Goal: Task Accomplishment & Management: Complete application form

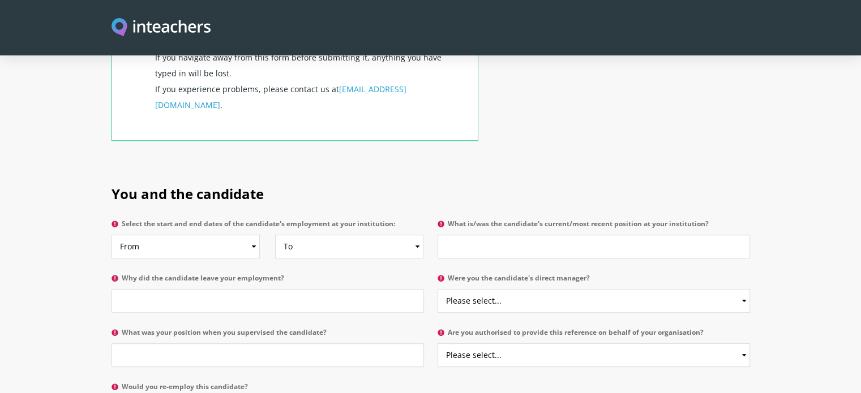
scroll to position [480, 0]
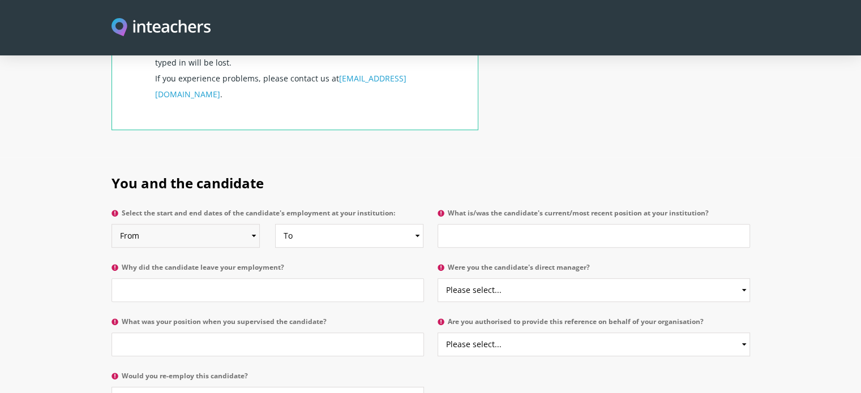
click at [237, 224] on select "From 2025 2024 2023 2022 2021 2020 2019 2018 2017 2016 2015 2014 2013 2012 2011…" at bounding box center [186, 236] width 148 height 24
select select "2013"
click at [112, 224] on select "From 2025 2024 2023 2022 2021 2020 2019 2018 2017 2016 2015 2014 2013 2012 2011…" at bounding box center [186, 236] width 148 height 24
click at [414, 224] on select "To Currently 2025 2024 2023 2022 2021 2020 2019 2018 2017 2016 2015 2014 2013 2…" at bounding box center [349, 236] width 148 height 24
select select
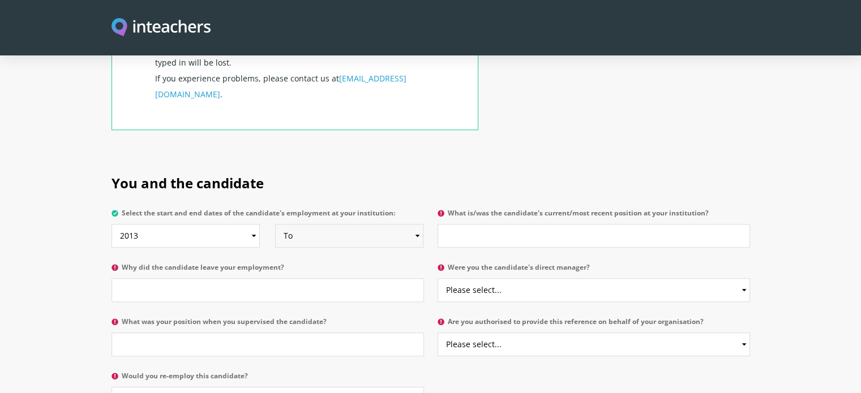
click at [275, 224] on select "To Currently 2025 2024 2023 2022 2021 2020 2019 2018 2017 2016 2015 2014 2013 2…" at bounding box center [349, 236] width 148 height 24
click at [655, 224] on input "What is/was the candidate's current/most recent position at your institution?" at bounding box center [594, 236] width 313 height 24
type input "Lecturer"
click at [282, 279] on input "Why did the candidate leave your employment?" at bounding box center [268, 291] width 313 height 24
type input "He went for PhD scholership"
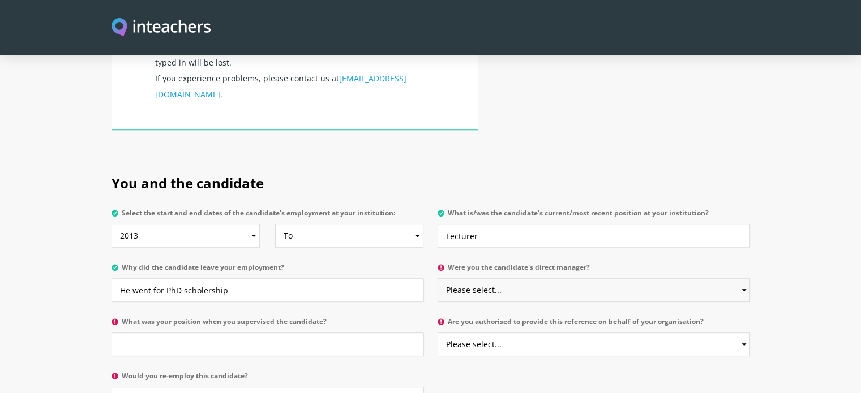
click at [476, 279] on select "Please select... Yes No" at bounding box center [594, 291] width 313 height 24
select select "Yes"
click at [438, 279] on select "Please select... Yes No" at bounding box center [594, 291] width 313 height 24
click at [355, 333] on input "What was your position when you supervised the candidate?" at bounding box center [268, 345] width 313 height 24
type input "Head of Science department"
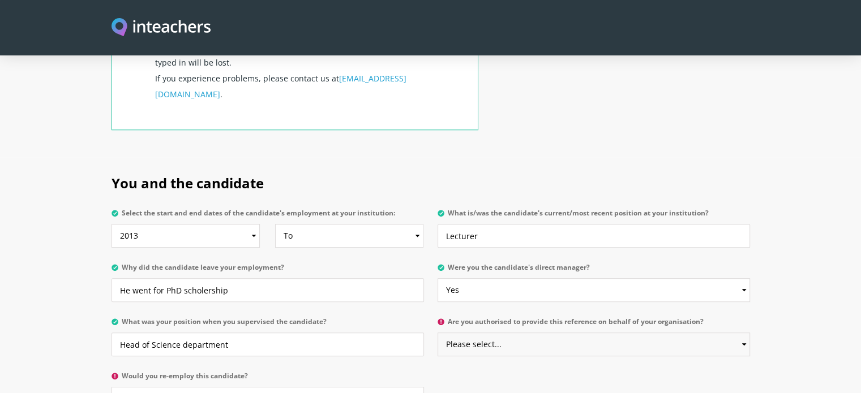
click at [540, 333] on select "Please select... Yes No" at bounding box center [594, 345] width 313 height 24
select select "Yes"
click at [438, 333] on select "Please select... Yes No" at bounding box center [594, 345] width 313 height 24
click at [240, 387] on select "Please select... Yes No" at bounding box center [268, 399] width 313 height 24
select select "Yes"
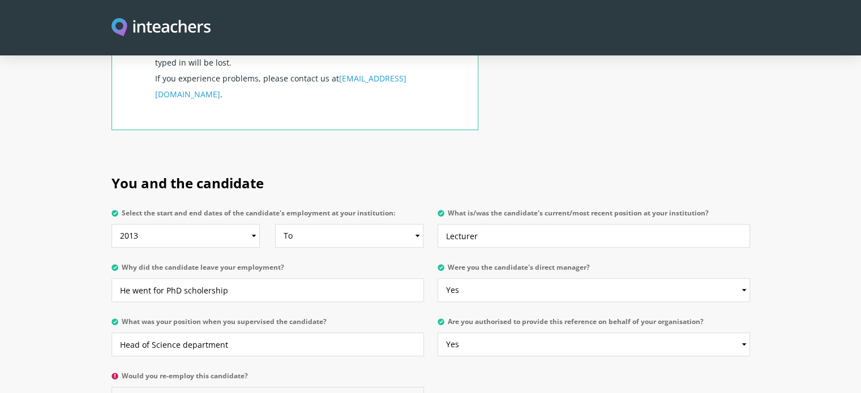
click at [112, 387] on select "Please select... Yes No" at bounding box center [268, 399] width 313 height 24
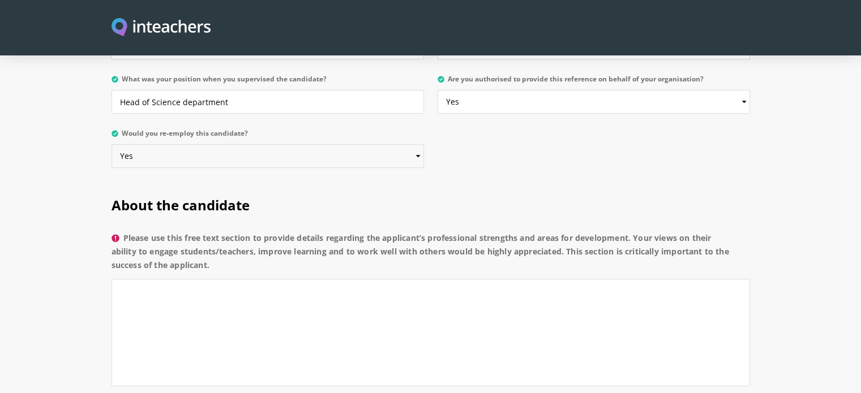
scroll to position [729, 0]
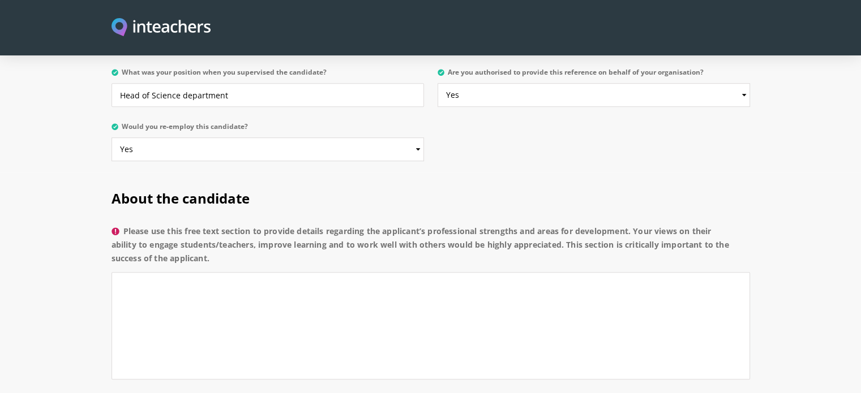
click at [258, 173] on h2 "About the candidate" at bounding box center [431, 197] width 639 height 48
drag, startPoint x: 111, startPoint y: 162, endPoint x: 255, endPoint y: 177, distance: 145.1
click at [255, 177] on h2 "About the candidate" at bounding box center [431, 197] width 639 height 48
copy span "About the candidate"
click at [174, 189] on span "About the candidate" at bounding box center [181, 198] width 138 height 19
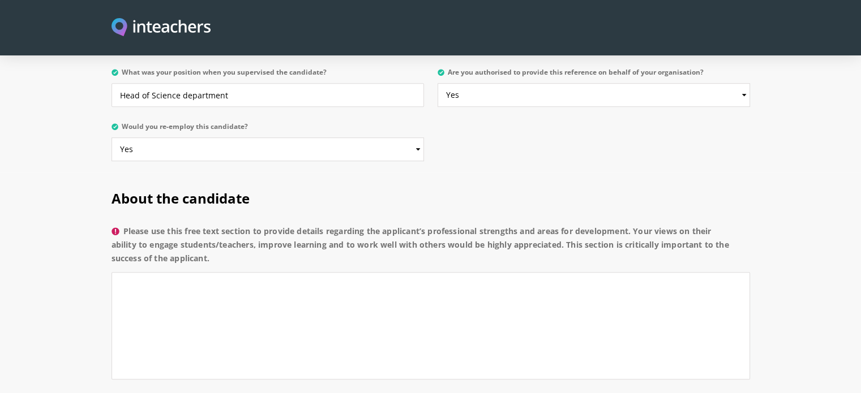
drag, startPoint x: 111, startPoint y: 165, endPoint x: 233, endPoint y: 224, distance: 135.5
copy div "About the candidate Please use this free text section to provide details regard…"
click at [329, 272] on textarea "Please use this free text section to provide details regarding the applicant’s …" at bounding box center [431, 326] width 639 height 108
paste textarea "[PERSON_NAME] is a highly competent and dedicated physicist with a strong backg…"
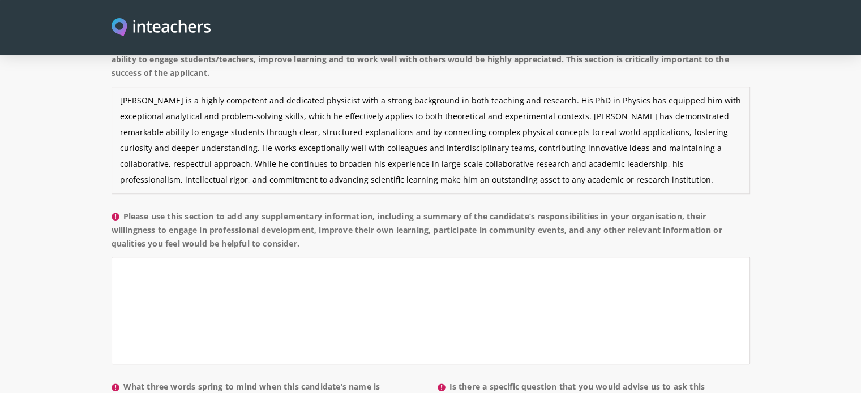
scroll to position [925, 0]
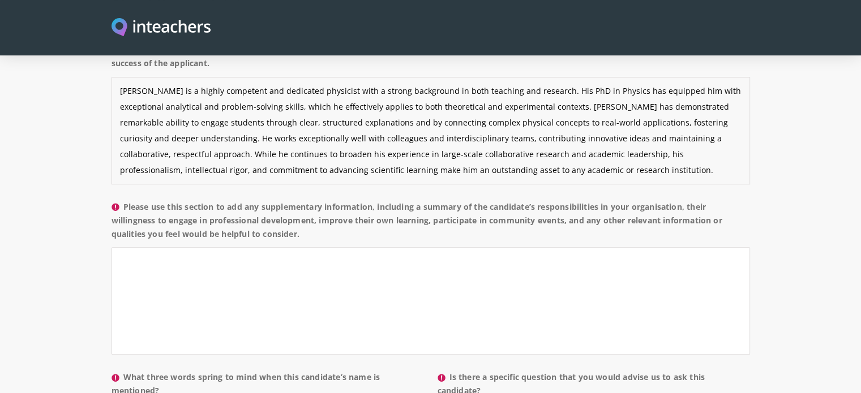
type textarea "[PERSON_NAME] is a highly competent and dedicated physicist with a strong backg…"
drag, startPoint x: 306, startPoint y: 209, endPoint x: 125, endPoint y: 172, distance: 184.6
click at [125, 200] on label "Please use this section to add any supplementary information, including a summa…" at bounding box center [431, 224] width 639 height 48
copy label "Please use this section to add any supplementary information, including a summa…"
click at [373, 271] on textarea "Please use this section to add any supplementary information, including a summa…" at bounding box center [431, 301] width 639 height 108
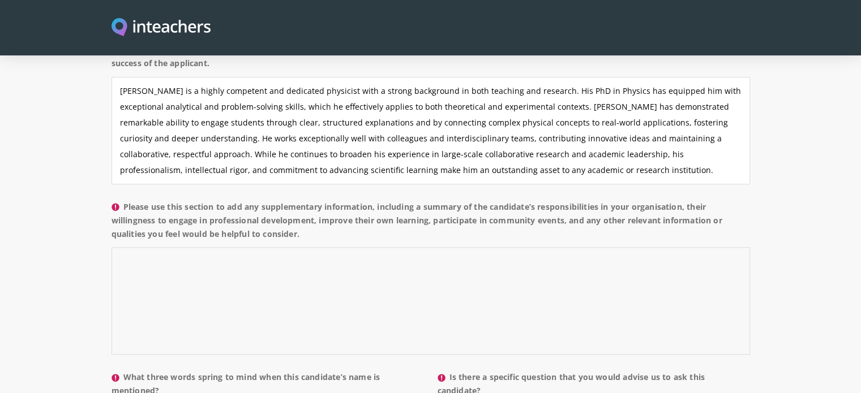
paste textarea "[PERSON_NAME] has been an integral member of our organization, contributing sig…"
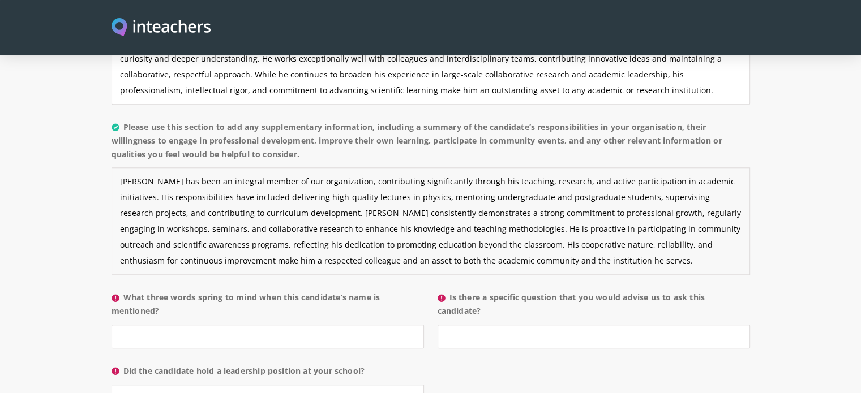
scroll to position [1008, 0]
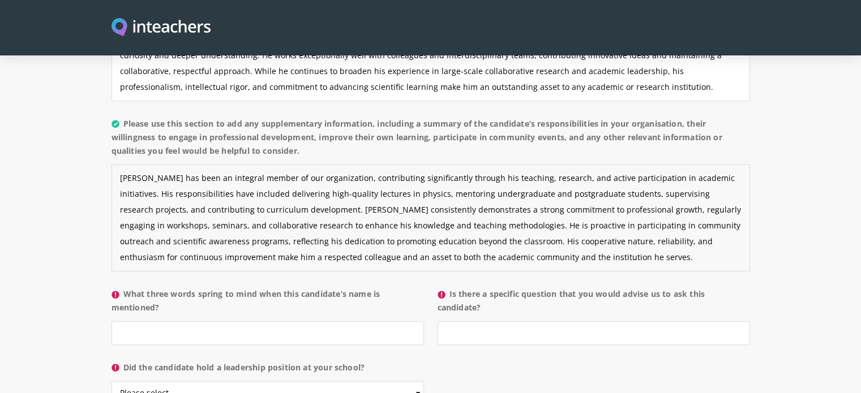
type textarea "[PERSON_NAME] has been an integral member of our organization, contributing sig…"
click at [130, 288] on label "What three words spring to mind when this candidate’s name is mentioned?" at bounding box center [268, 305] width 313 height 34
click at [130, 322] on input "What three words spring to mind when this candidate’s name is mentioned?" at bounding box center [268, 334] width 313 height 24
drag, startPoint x: 127, startPoint y: 259, endPoint x: 159, endPoint y: 271, distance: 33.9
click at [159, 288] on label "What three words spring to mind when this candidate’s name is mentioned?" at bounding box center [268, 305] width 313 height 34
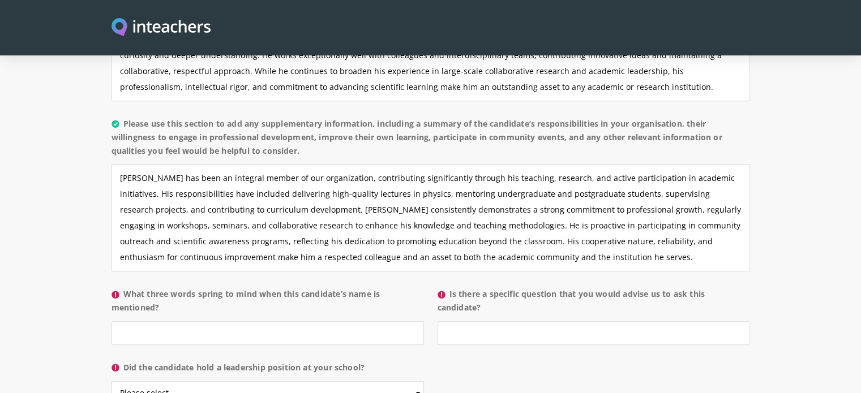
copy label "What three words spring to mind when this candidate’s name is mentioned?"
click at [348, 322] on input "What three words spring to mind when this candidate’s name is mentioned?" at bounding box center [268, 334] width 313 height 24
paste input "Dedicated, Knowledgeable, Collaborative"
type input "Dedicated, Knowledgeable, Collaborative"
drag, startPoint x: 450, startPoint y: 258, endPoint x: 484, endPoint y: 273, distance: 37.8
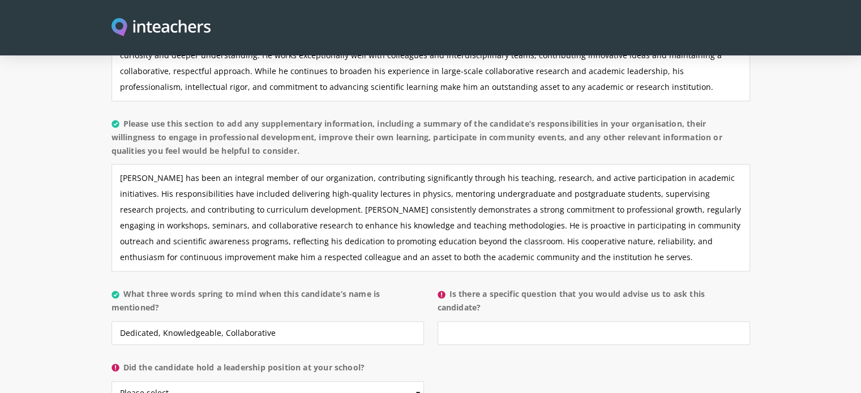
click at [484, 288] on label "Is there a specific question that you would advise us to ask this candidate?" at bounding box center [594, 305] width 313 height 34
copy label "Is there a specific question that you would advise us to ask this candidate?"
click at [512, 322] on input "Is there a specific question that you would advise us to ask this candidate?" at bounding box center [594, 334] width 313 height 24
paste input "How do you integrate innovative teaching methods and research experiences to en…"
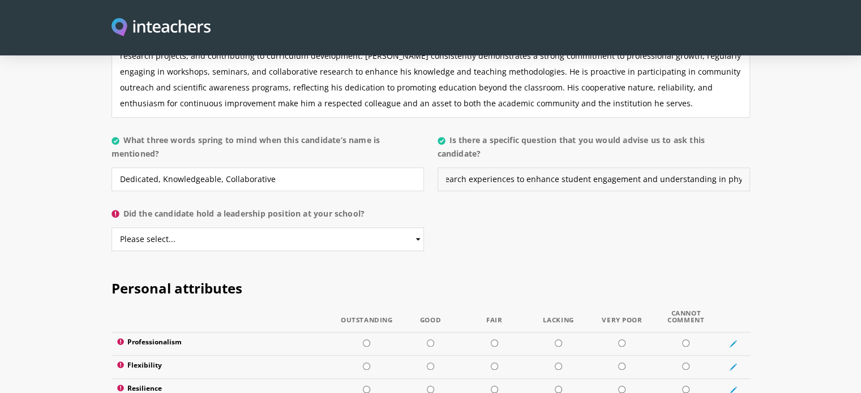
scroll to position [1190, 0]
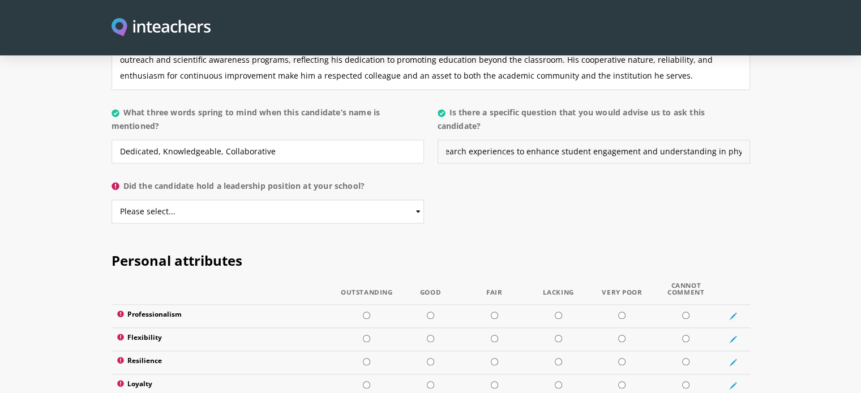
type input "How do you integrate innovative teaching methods and research experiences to en…"
click at [323, 200] on select "Please select... Yes No" at bounding box center [268, 212] width 313 height 24
select select "Yes"
click at [112, 200] on select "Please select... Yes No" at bounding box center [268, 212] width 313 height 24
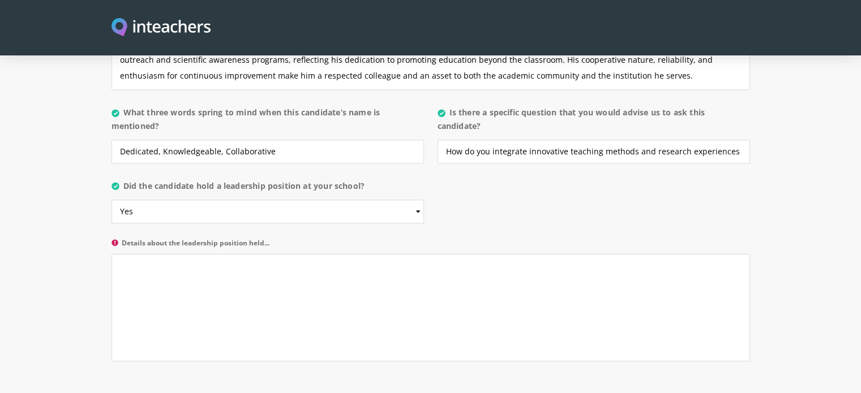
drag, startPoint x: 128, startPoint y: 151, endPoint x: 367, endPoint y: 153, distance: 239.5
click at [367, 179] on label "Did the candidate hold a leadership position at your school?" at bounding box center [268, 189] width 313 height 20
click at [367, 200] on select "Please select... Yes No" at bounding box center [268, 212] width 313 height 24
click at [362, 179] on label "Did the candidate hold a leadership position at your school?" at bounding box center [268, 189] width 313 height 20
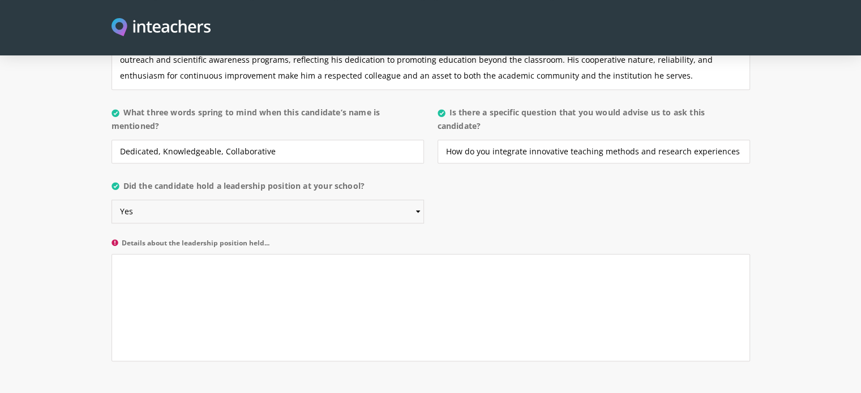
click at [362, 200] on select "Please select... Yes No" at bounding box center [268, 212] width 313 height 24
drag, startPoint x: 374, startPoint y: 155, endPoint x: 125, endPoint y: 153, distance: 249.1
click at [125, 179] on label "Did the candidate hold a leadership position at your school?" at bounding box center [268, 189] width 313 height 20
copy label "Did the candidate hold a leadership position at your school?"
click at [384, 309] on textarea "Details about the leadership position held..." at bounding box center [431, 308] width 639 height 108
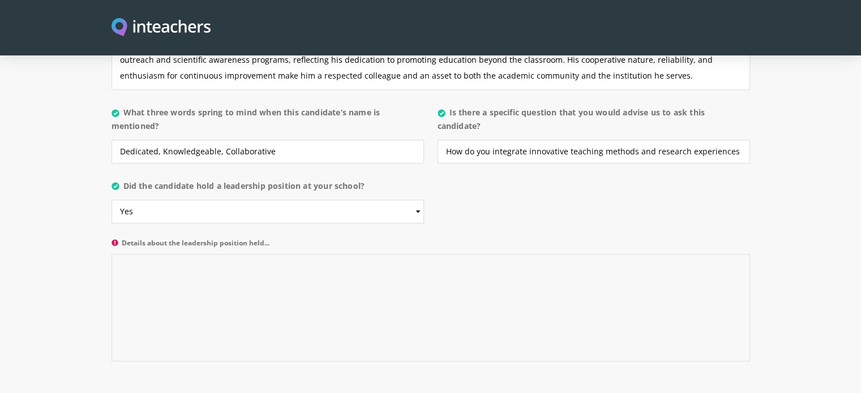
paste textarea "Yes, [PERSON_NAME] held a leadership role within the department, where he activ…"
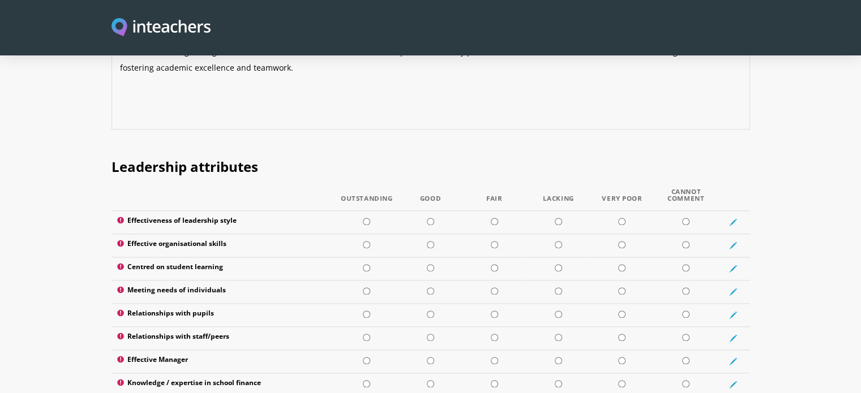
scroll to position [1426, 0]
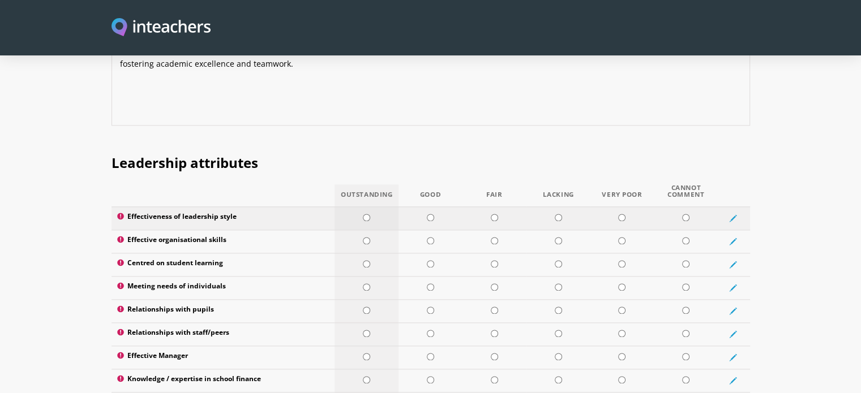
type textarea "Yes, [PERSON_NAME] held a leadership role within the department, where he activ…"
click at [365, 214] on input "radio" at bounding box center [366, 217] width 7 height 7
radio input "true"
click at [365, 237] on input "radio" at bounding box center [366, 240] width 7 height 7
radio input "true"
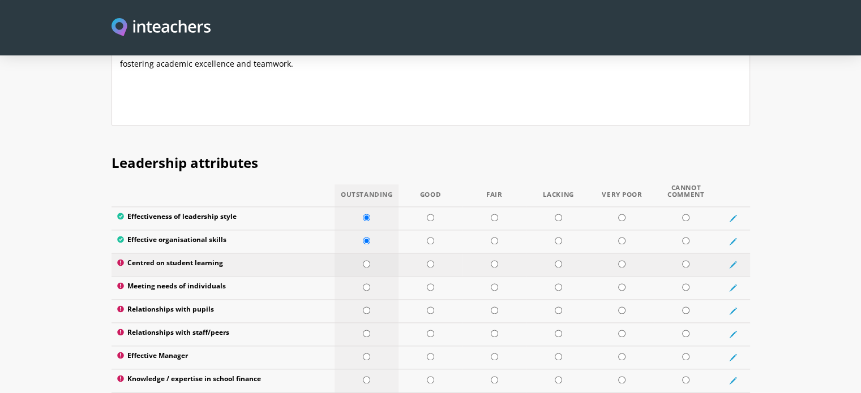
click at [365, 253] on td at bounding box center [367, 264] width 64 height 23
radio input "true"
click at [365, 284] on input "radio" at bounding box center [366, 287] width 7 height 7
radio input "true"
click at [365, 307] on input "radio" at bounding box center [366, 310] width 7 height 7
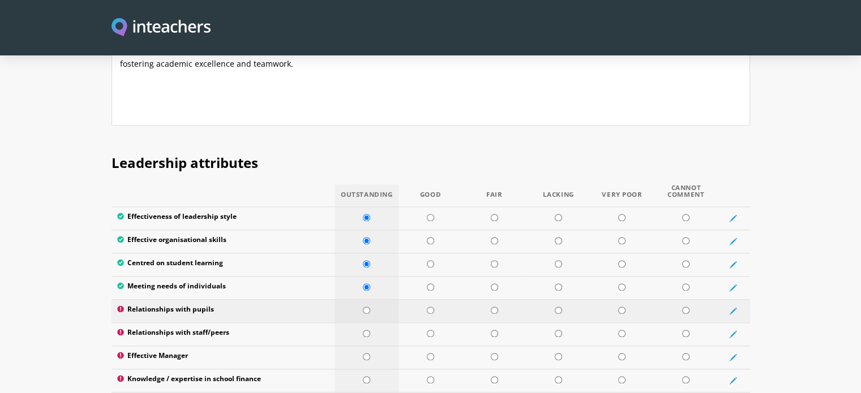
radio input "true"
click at [365, 330] on input "radio" at bounding box center [366, 333] width 7 height 7
radio input "true"
click at [365, 353] on input "radio" at bounding box center [366, 356] width 7 height 7
radio input "true"
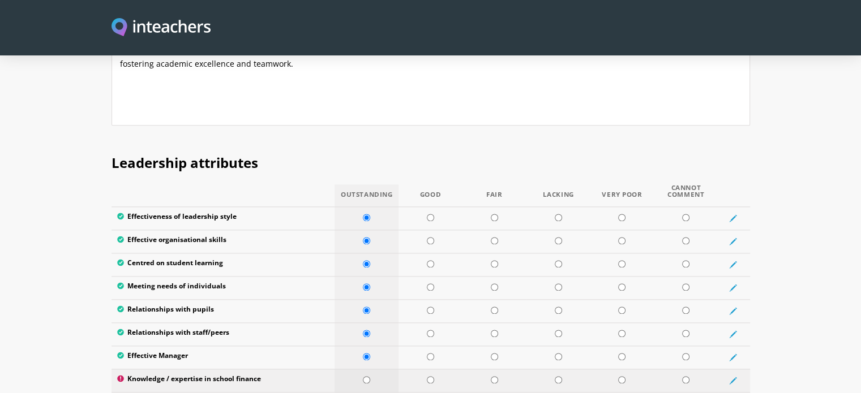
click at [366, 377] on input "radio" at bounding box center [366, 380] width 7 height 7
radio input "true"
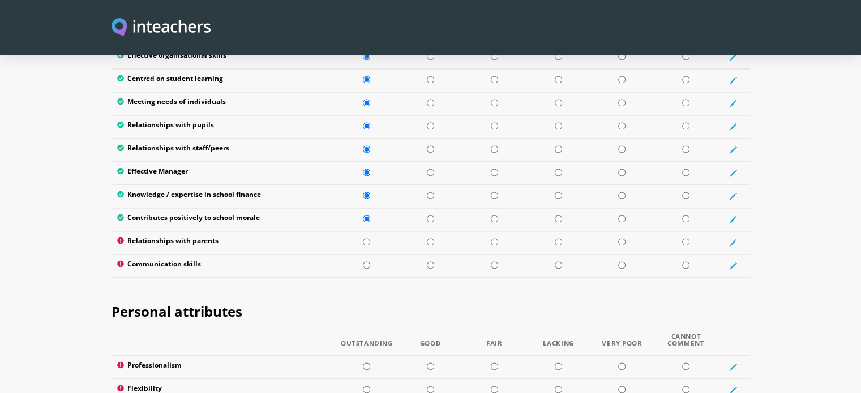
scroll to position [1638, 0]
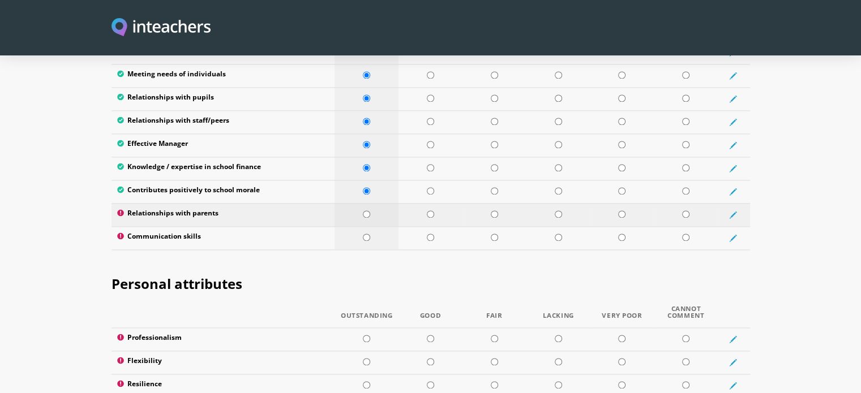
click at [367, 211] on input "radio" at bounding box center [366, 214] width 7 height 7
radio input "true"
click at [366, 226] on td at bounding box center [367, 237] width 64 height 23
radio input "true"
click at [366, 234] on input "radio" at bounding box center [366, 237] width 7 height 7
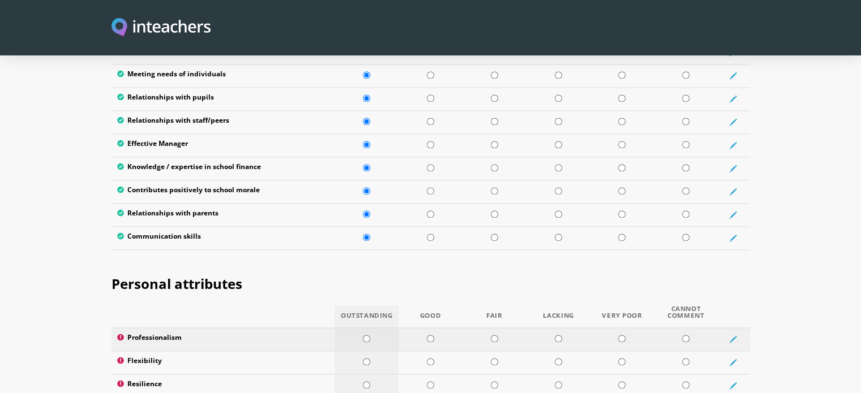
click at [370, 328] on td at bounding box center [367, 339] width 64 height 23
radio input "true"
click at [359, 351] on td at bounding box center [367, 362] width 64 height 23
radio input "true"
click at [369, 382] on input "radio" at bounding box center [366, 385] width 7 height 7
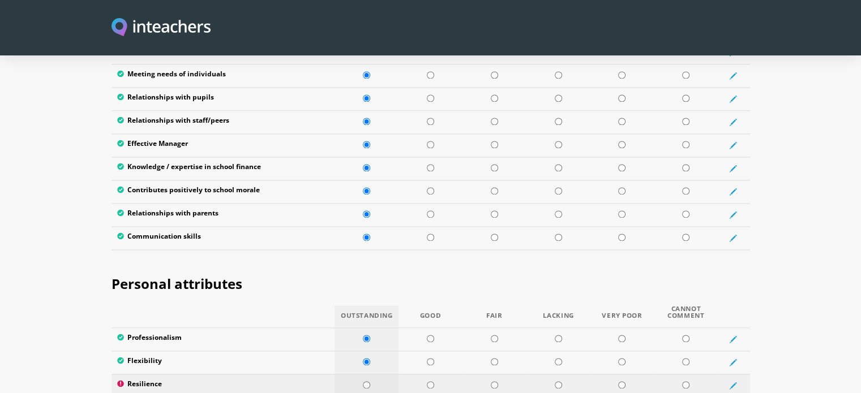
radio input "true"
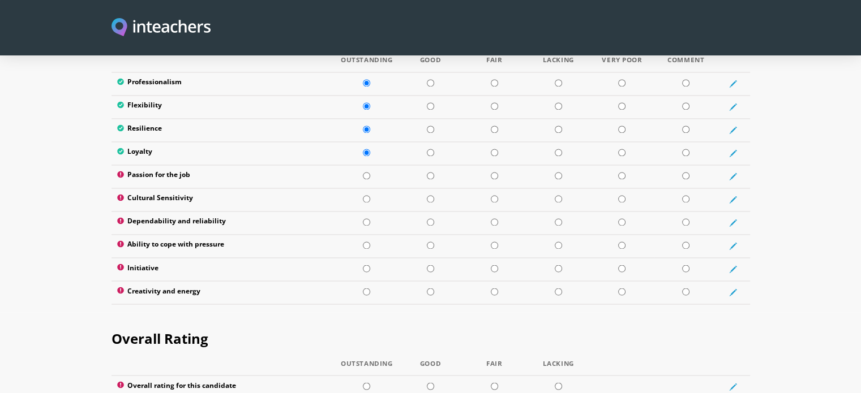
scroll to position [1898, 0]
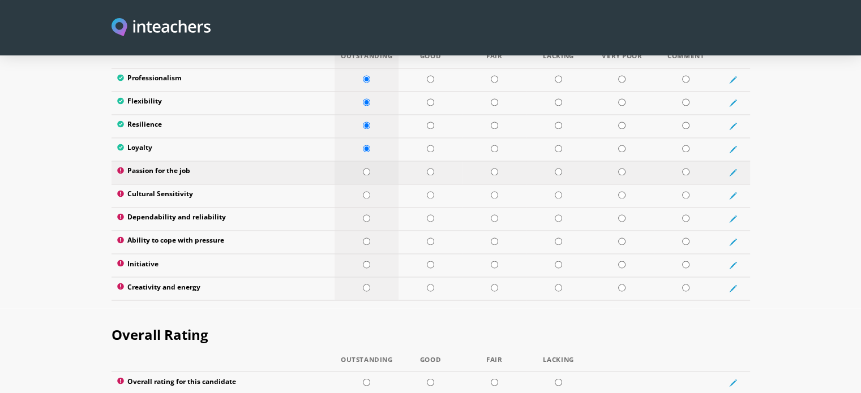
click at [363, 168] on input "radio" at bounding box center [366, 171] width 7 height 7
radio input "true"
click at [364, 191] on input "radio" at bounding box center [366, 194] width 7 height 7
radio input "true"
click at [365, 215] on input "radio" at bounding box center [366, 218] width 7 height 7
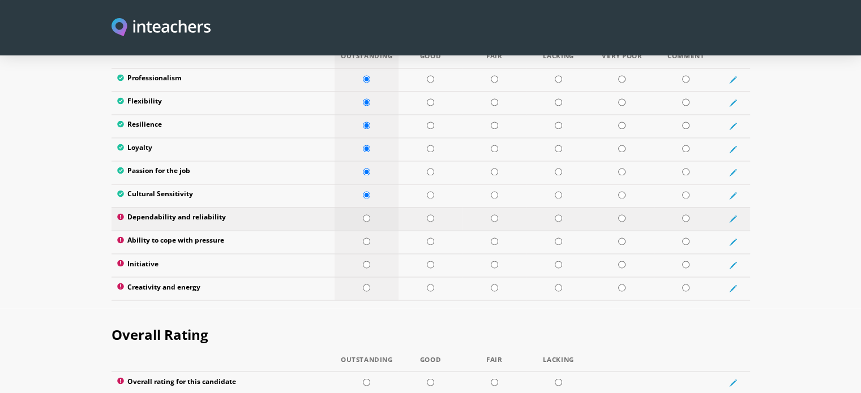
radio input "true"
click at [365, 238] on input "radio" at bounding box center [366, 241] width 7 height 7
radio input "true"
click at [366, 261] on input "radio" at bounding box center [366, 264] width 7 height 7
radio input "true"
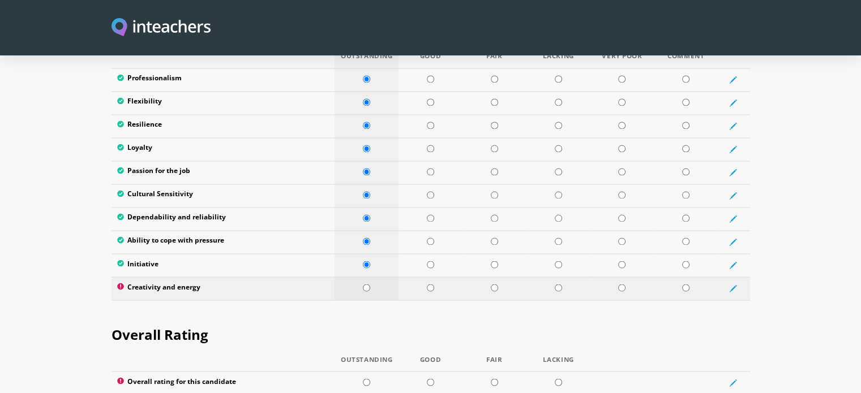
click at [366, 284] on input "radio" at bounding box center [366, 287] width 7 height 7
radio input "true"
click at [367, 379] on input "radio" at bounding box center [366, 382] width 7 height 7
radio input "true"
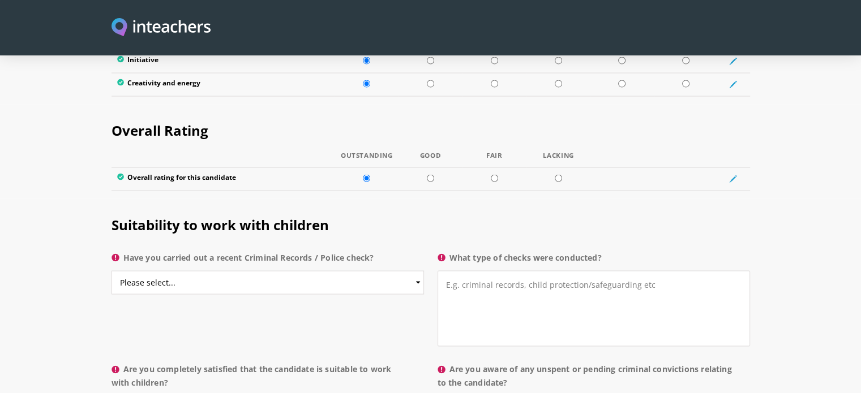
scroll to position [2111, 0]
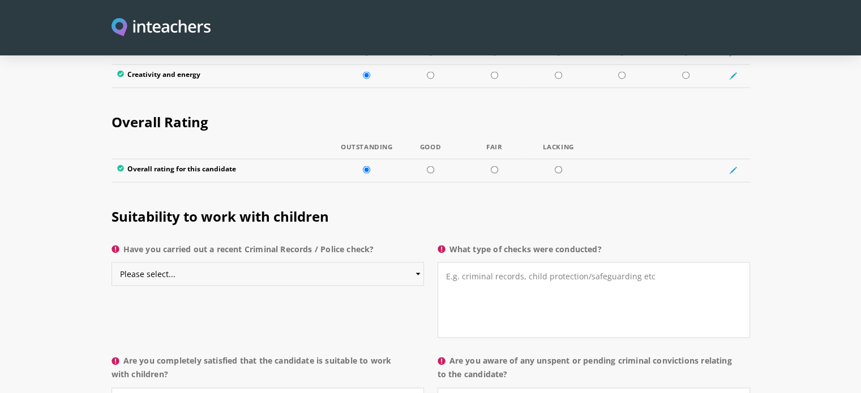
click at [319, 262] on select "Please select... Yes No Do not know" at bounding box center [268, 274] width 313 height 24
click at [112, 262] on select "Please select... Yes No Do not know" at bounding box center [268, 274] width 313 height 24
click at [353, 262] on select "Please select... Yes No Do not know" at bounding box center [268, 274] width 313 height 24
select select "No"
click at [112, 262] on select "Please select... Yes No Do not know" at bounding box center [268, 274] width 313 height 24
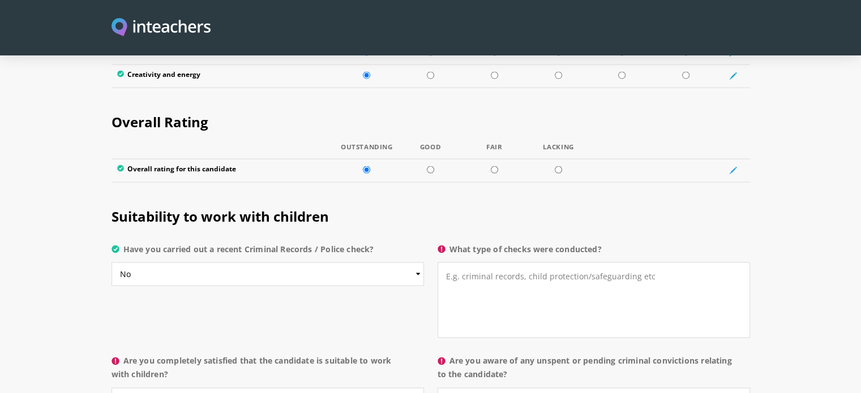
drag, startPoint x: 126, startPoint y: 215, endPoint x: 383, endPoint y: 211, distance: 257.6
click at [383, 242] on label "Have you carried out a recent Criminal Records / Police check?" at bounding box center [268, 252] width 313 height 20
copy label "Have you carried out a recent Criminal Records / Police check?"
click at [535, 262] on textarea "What type of checks were conducted?" at bounding box center [594, 300] width 313 height 76
paste textarea "Yes, a recent Criminal Records / Police check has been carried out for [PERSON_…"
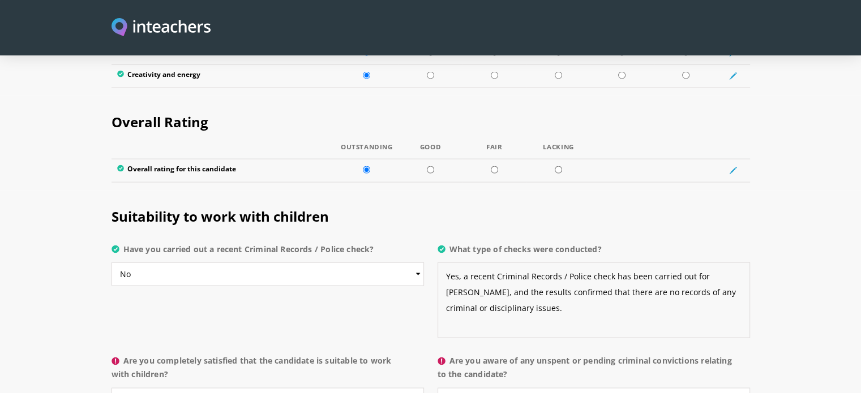
type textarea "Yes, a recent Criminal Records / Police check has been carried out for [PERSON_…"
click at [388, 262] on select "Please select... Yes No Do not know" at bounding box center [268, 274] width 313 height 24
select select "Yes"
click at [112, 262] on select "Please select... Yes No Do not know" at bounding box center [268, 274] width 313 height 24
click at [844, 278] on section "Suitability to work with children Have you carried out a recent Criminal Record…" at bounding box center [430, 306] width 861 height 233
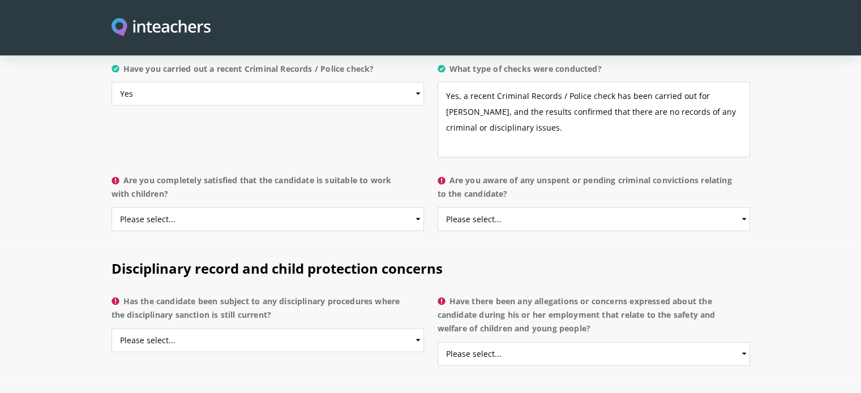
scroll to position [2307, 0]
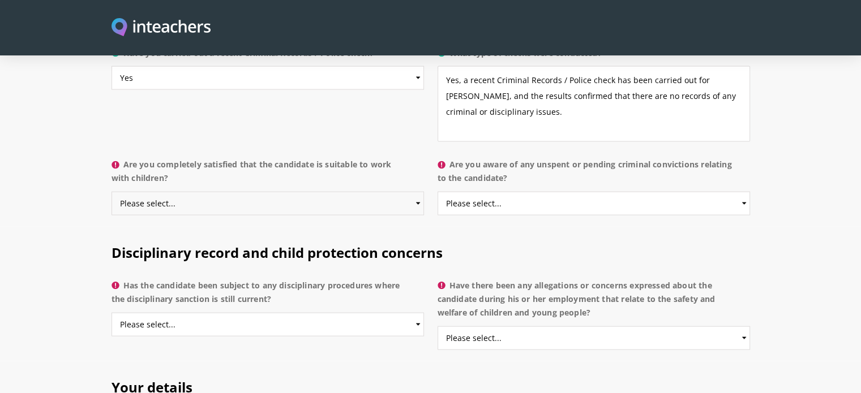
click at [363, 192] on select "Please select... Yes No Do not know" at bounding box center [268, 204] width 313 height 24
select select "Yes"
click at [112, 192] on select "Please select... Yes No Do not know" at bounding box center [268, 204] width 313 height 24
click at [508, 192] on select "Please select... Yes No Do not know" at bounding box center [594, 204] width 313 height 24
click at [438, 192] on select "Please select... Yes No Do not know" at bounding box center [594, 204] width 313 height 24
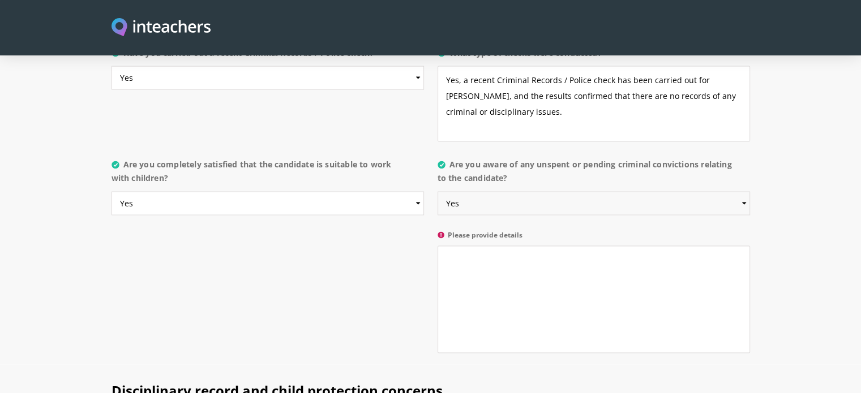
click at [526, 192] on select "Please select... Yes No Do not know" at bounding box center [594, 204] width 313 height 24
click at [438, 192] on select "Please select... Yes No Do not know" at bounding box center [594, 204] width 313 height 24
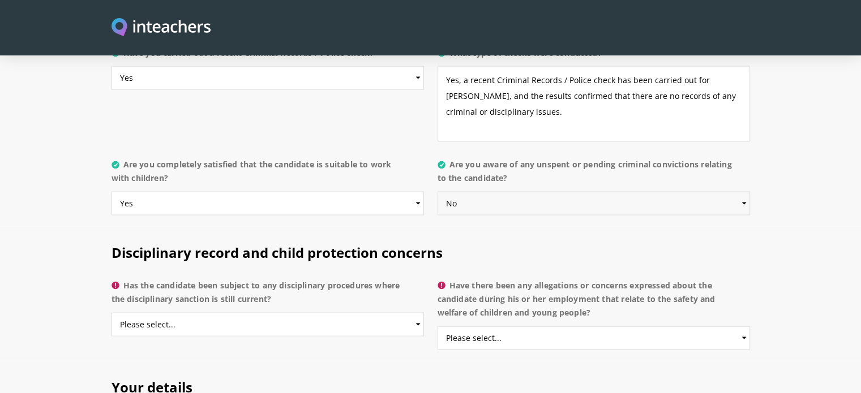
click at [519, 192] on select "Please select... Yes No Do not know" at bounding box center [594, 204] width 313 height 24
select select "Yes"
click at [438, 192] on select "Please select... Yes No Do not know" at bounding box center [594, 204] width 313 height 24
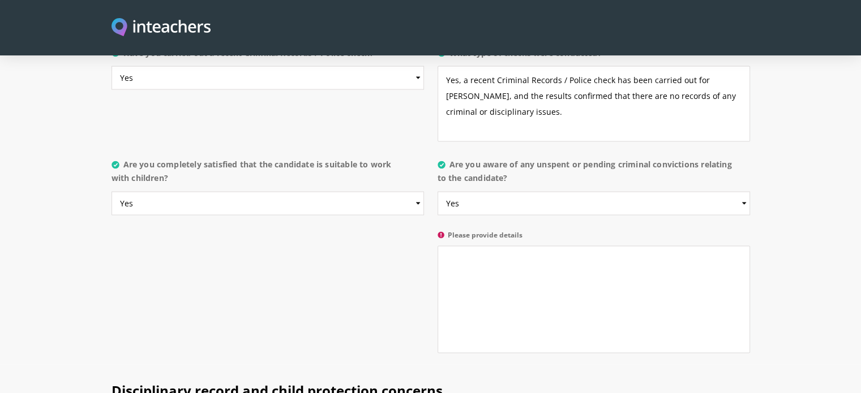
drag, startPoint x: 545, startPoint y: 143, endPoint x: 453, endPoint y: 127, distance: 93.6
click at [453, 158] on label "Are you aware of any unspent or pending criminal convictions relating to the ca…" at bounding box center [594, 175] width 313 height 34
copy label "Are you aware of any unspent or pending criminal convictions relating to the ca…"
